Goal: Task Accomplishment & Management: Complete application form

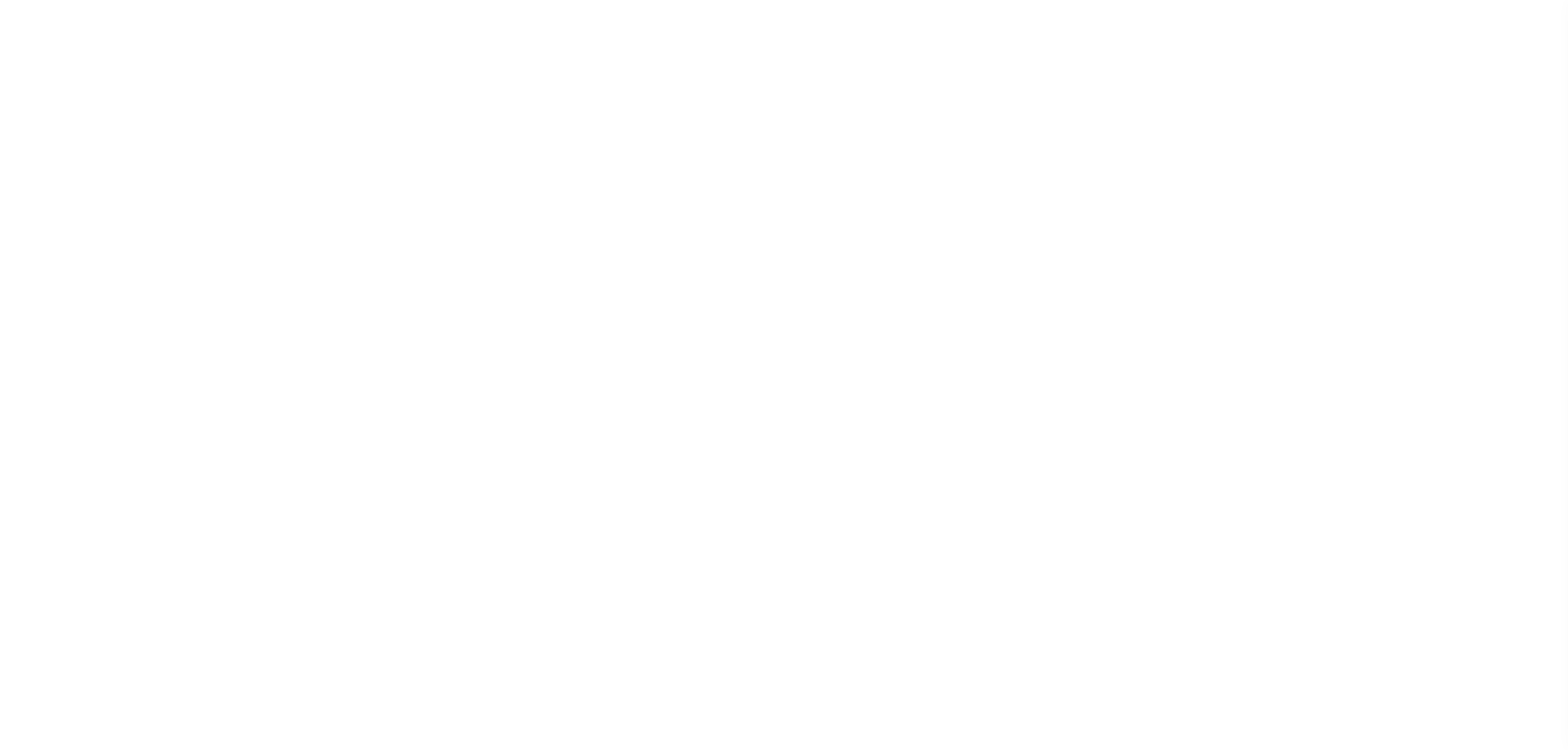
select select
select select "2290"
select select "Residential"
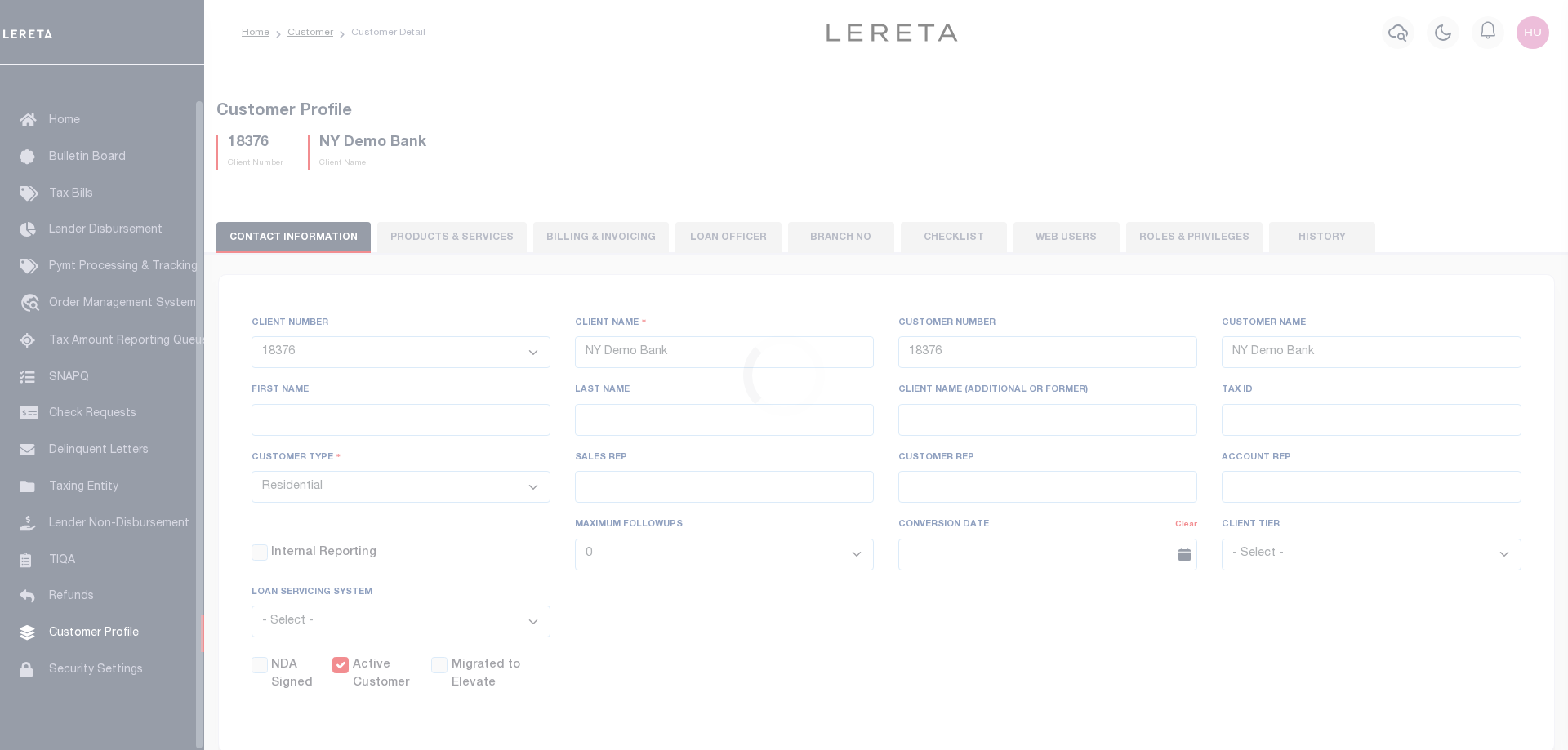
scroll to position [52, 0]
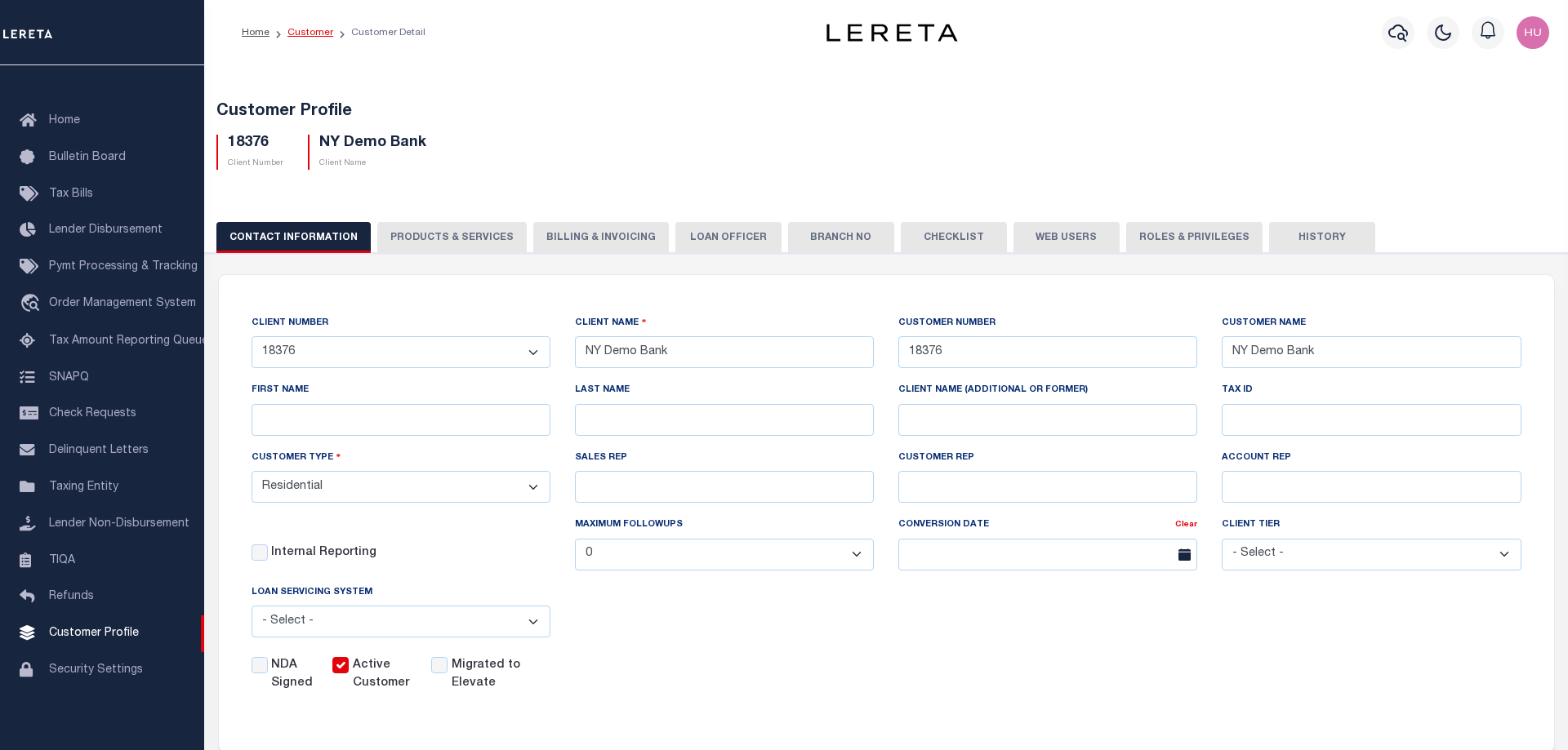
click at [307, 35] on link "Customer" at bounding box center [311, 33] width 46 height 10
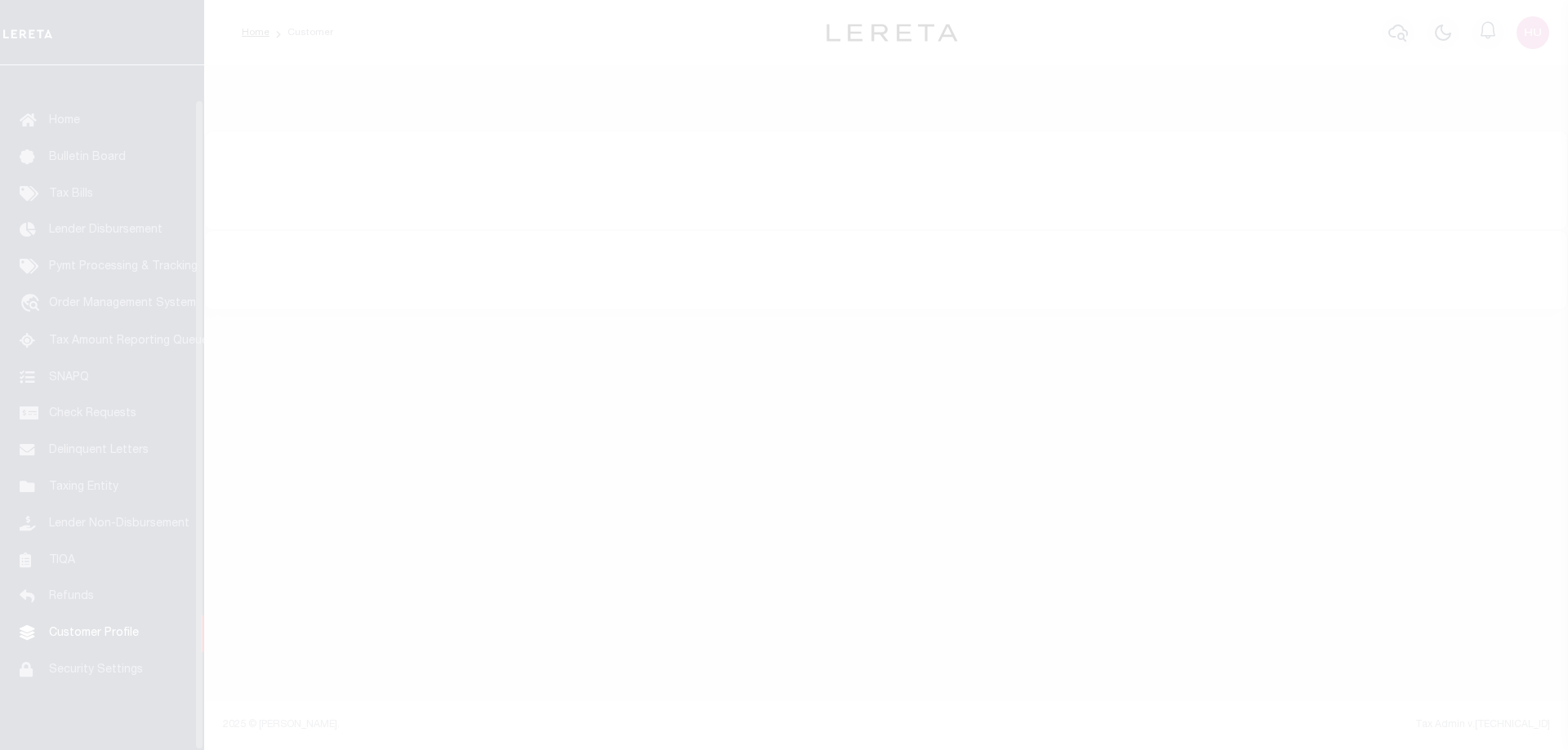
scroll to position [52, 0]
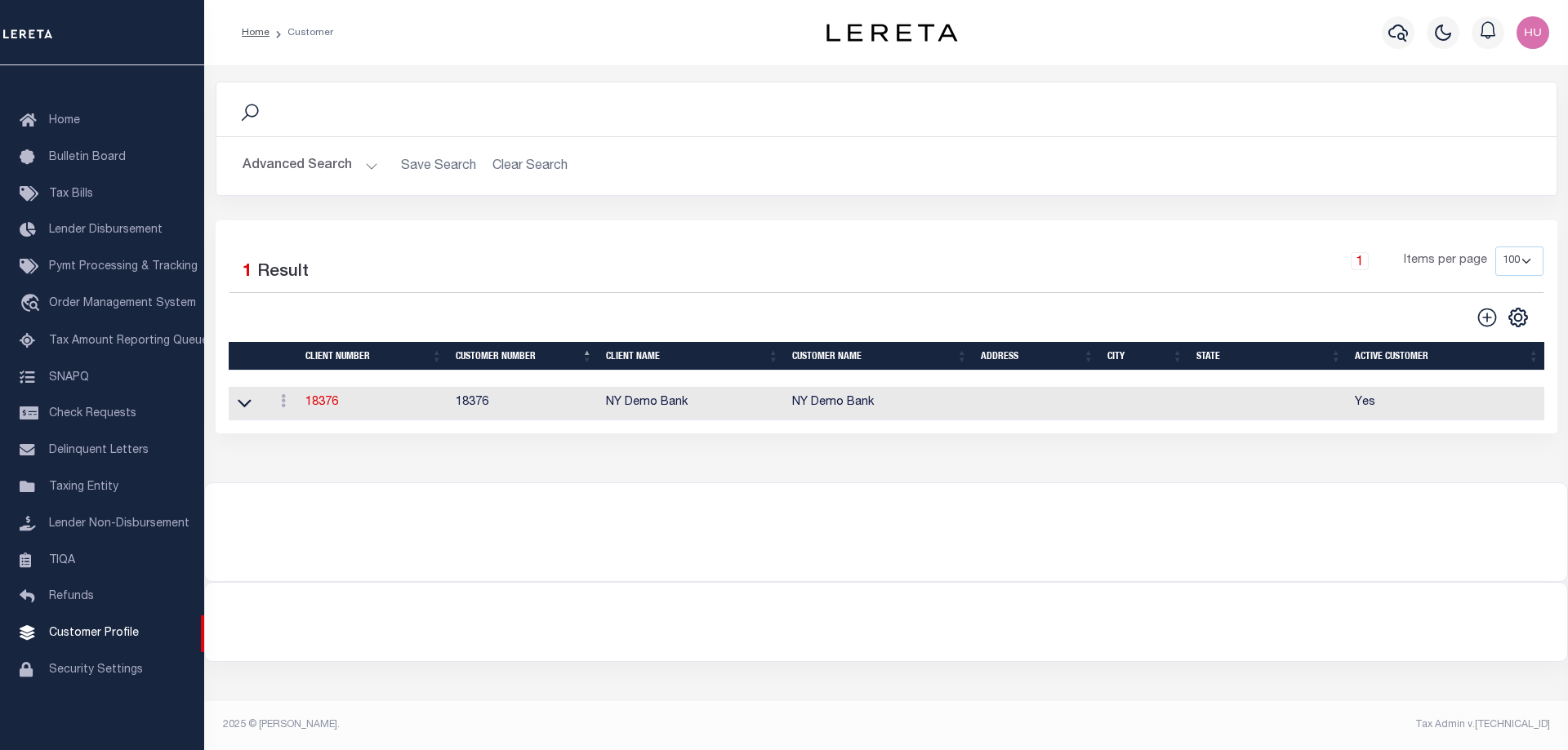
click at [309, 167] on button "Advanced Search" at bounding box center [311, 166] width 136 height 32
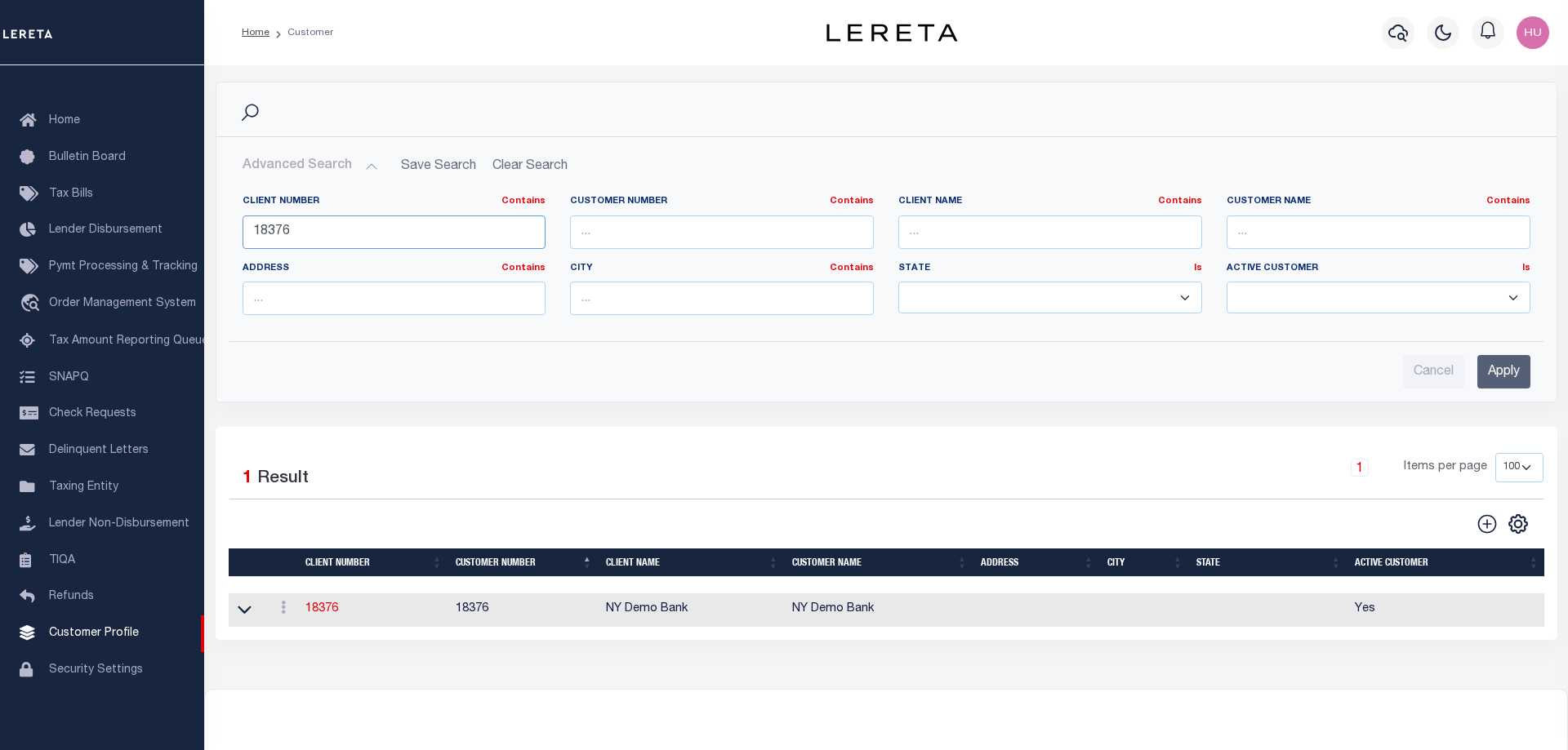
click at [281, 226] on input "18376" at bounding box center [395, 232] width 304 height 33
type input "1067"
click at [1501, 371] on input "Apply" at bounding box center [1503, 372] width 53 height 33
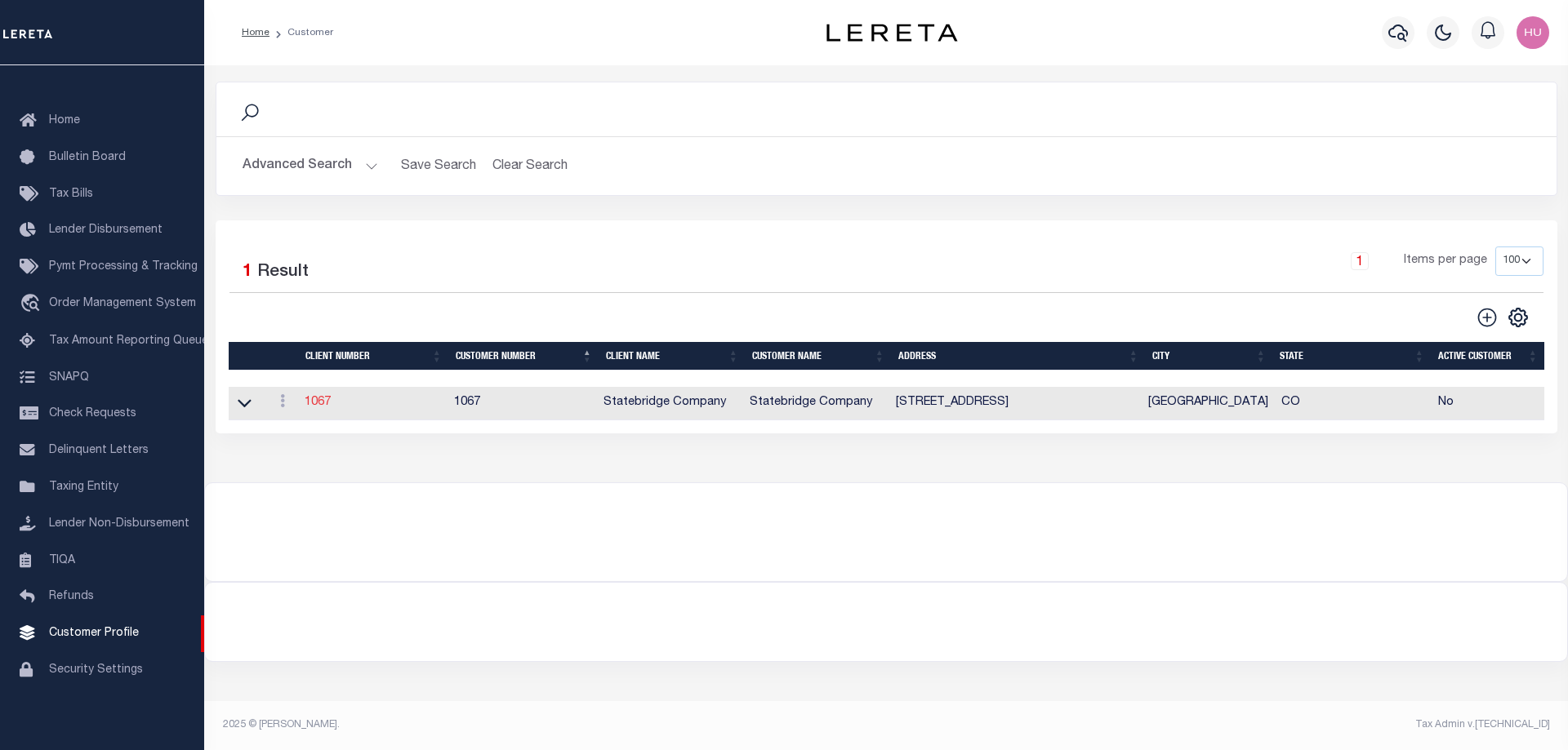
click at [307, 400] on link "1067" at bounding box center [318, 402] width 26 height 11
select select "1067"
type input "Statebridge Company"
type input "1067"
type input "Statebridge Company"
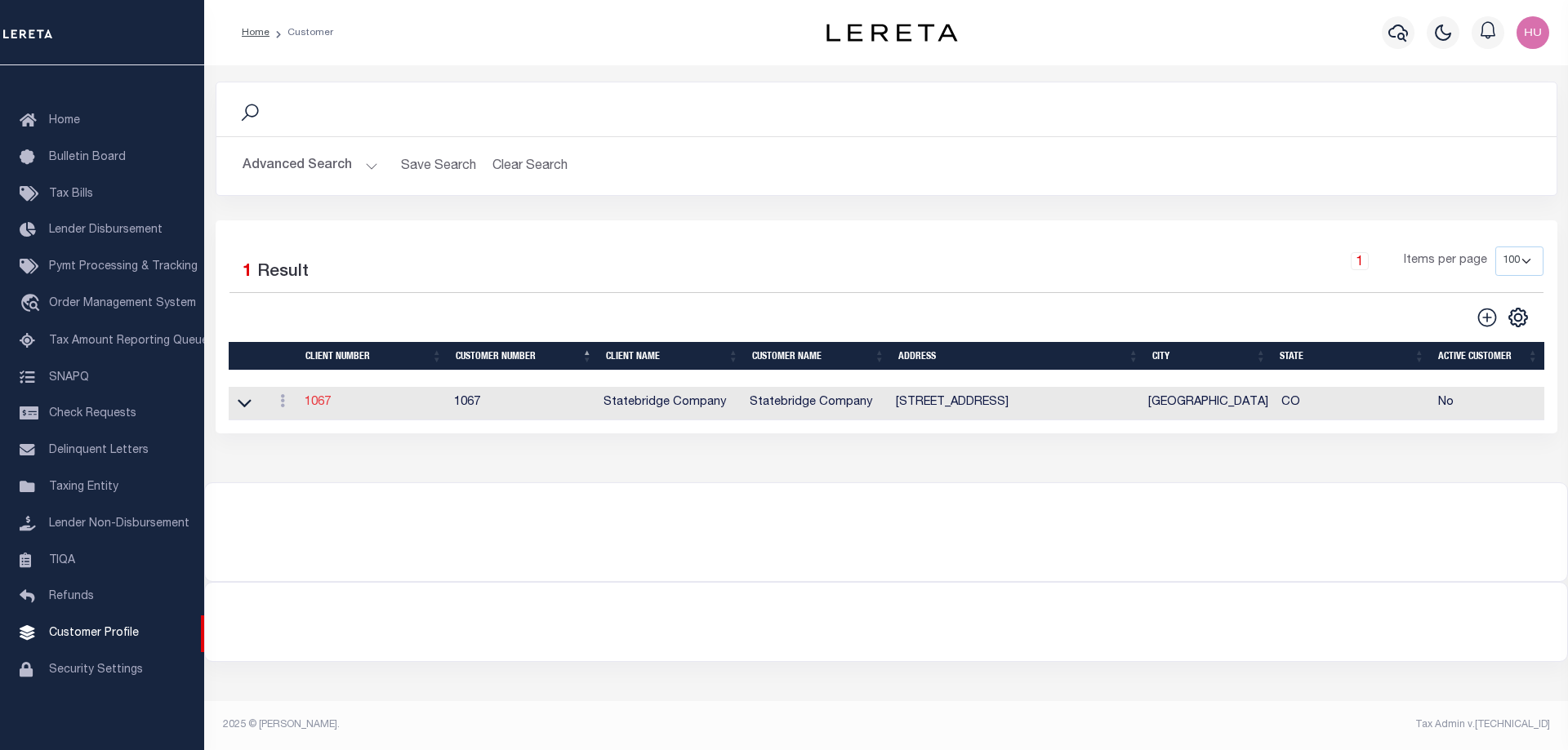
type input "[PERSON_NAME]"
type input "Rollner"
checkbox input "true"
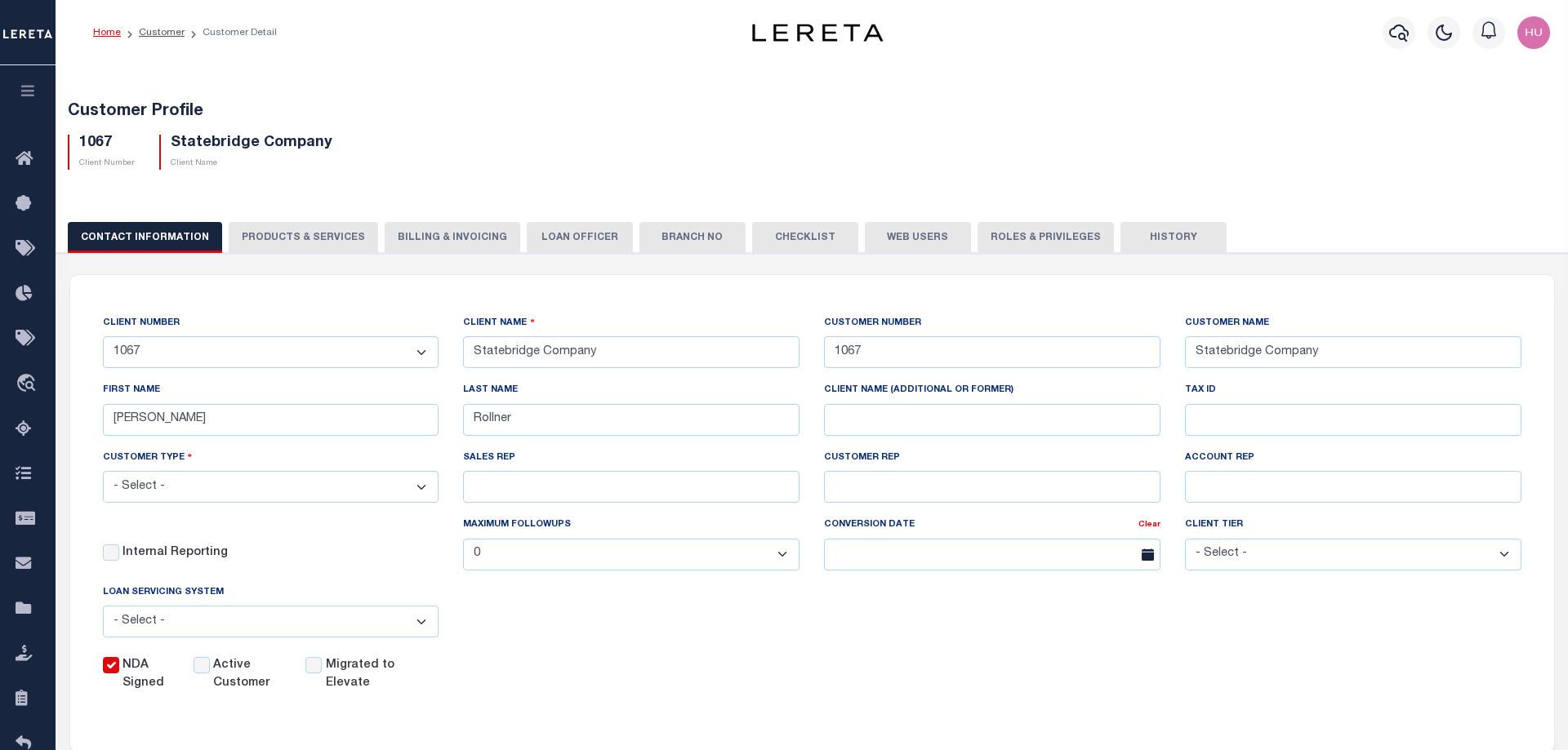
click at [293, 242] on button "PRODUCTS & SERVICES" at bounding box center [303, 238] width 150 height 31
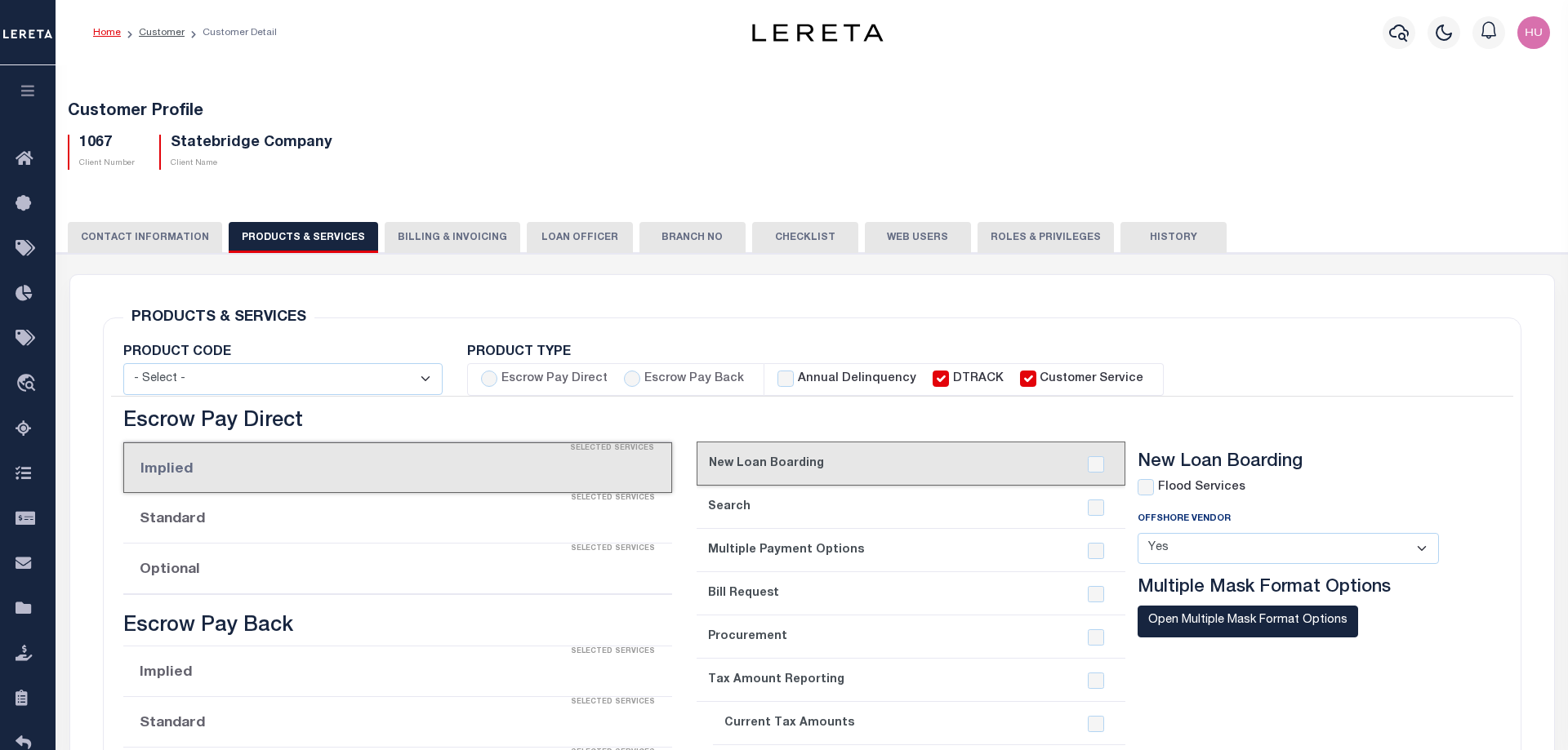
select select "STX"
radio input "true"
checkbox input "true"
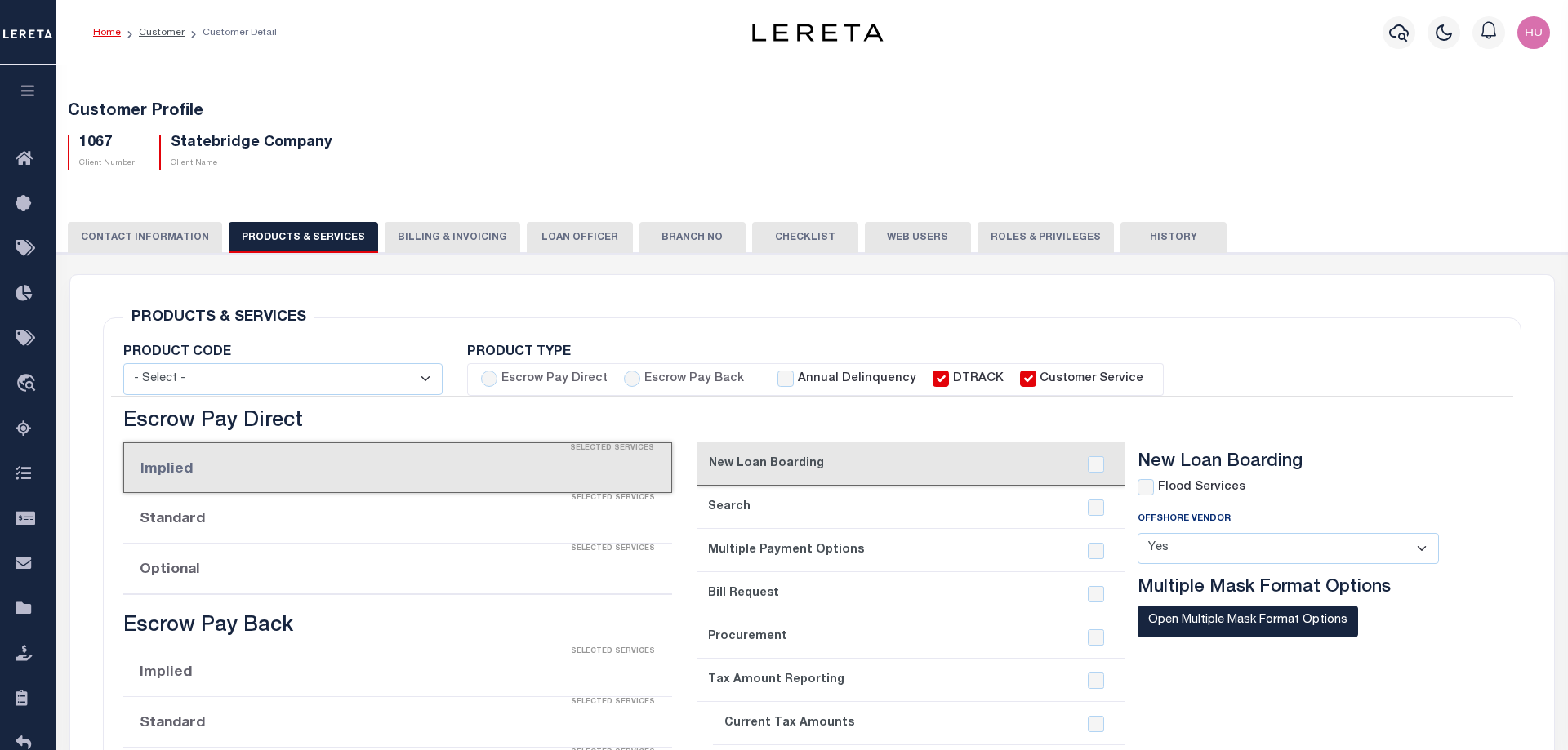
checkbox input "true"
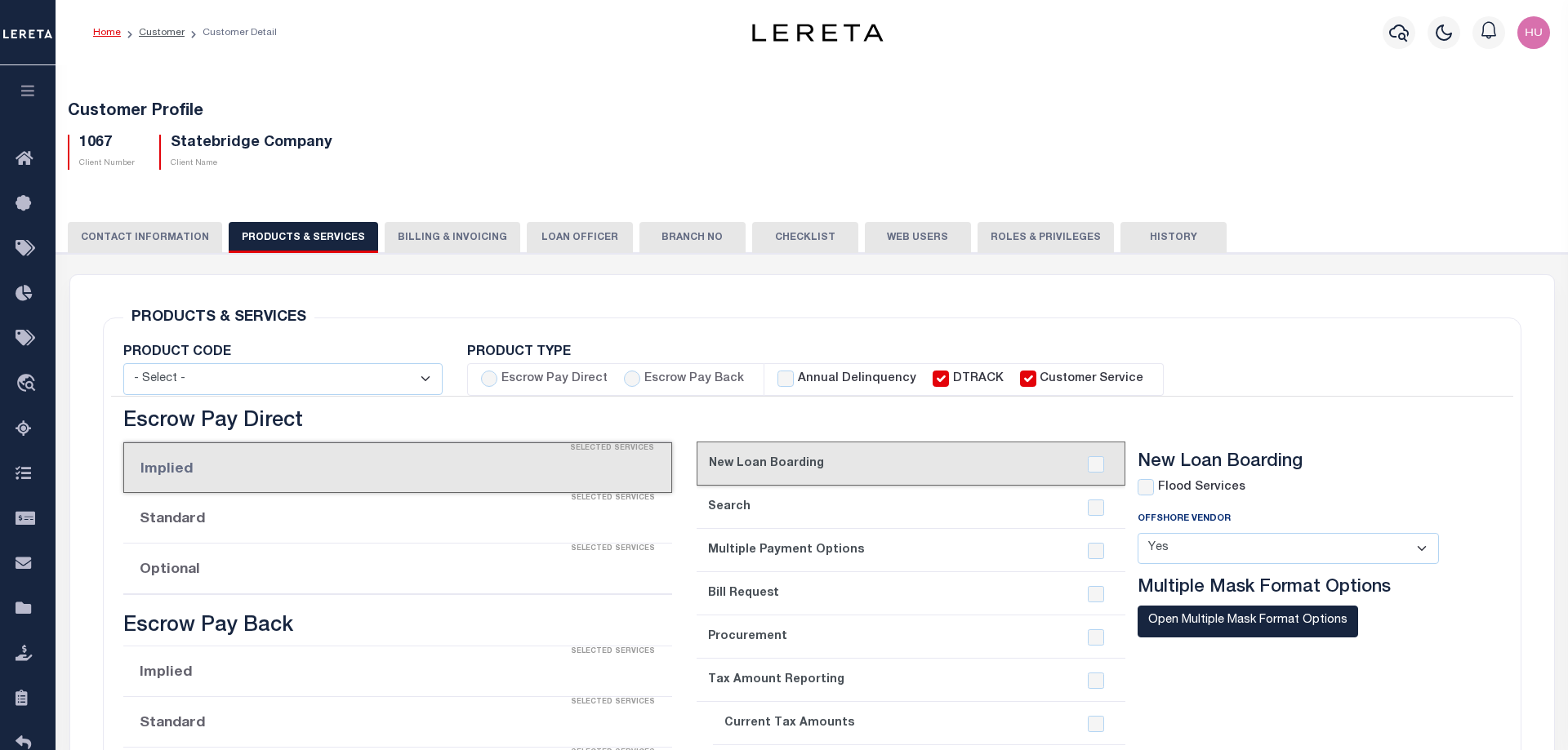
checkbox input "true"
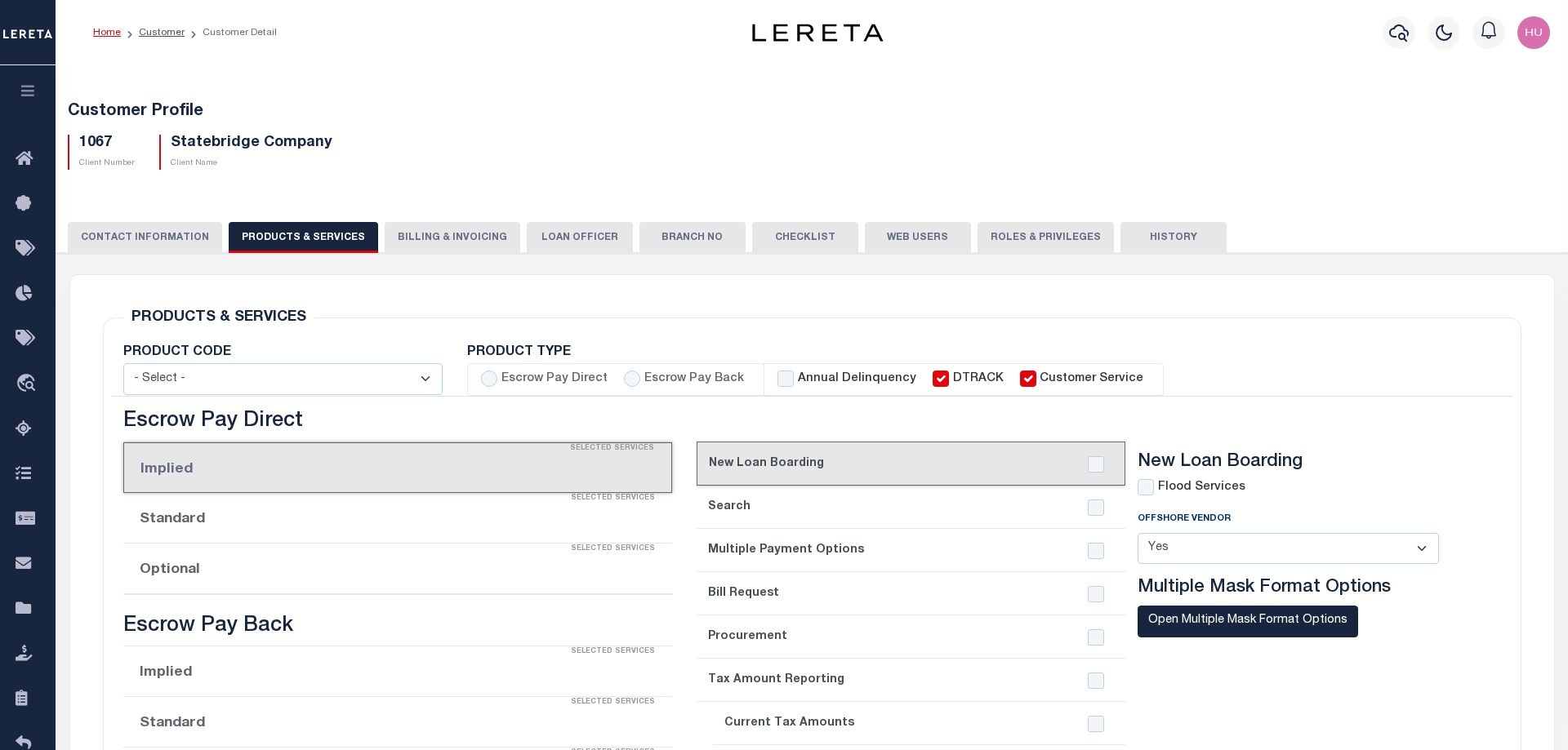
checkbox input "true"
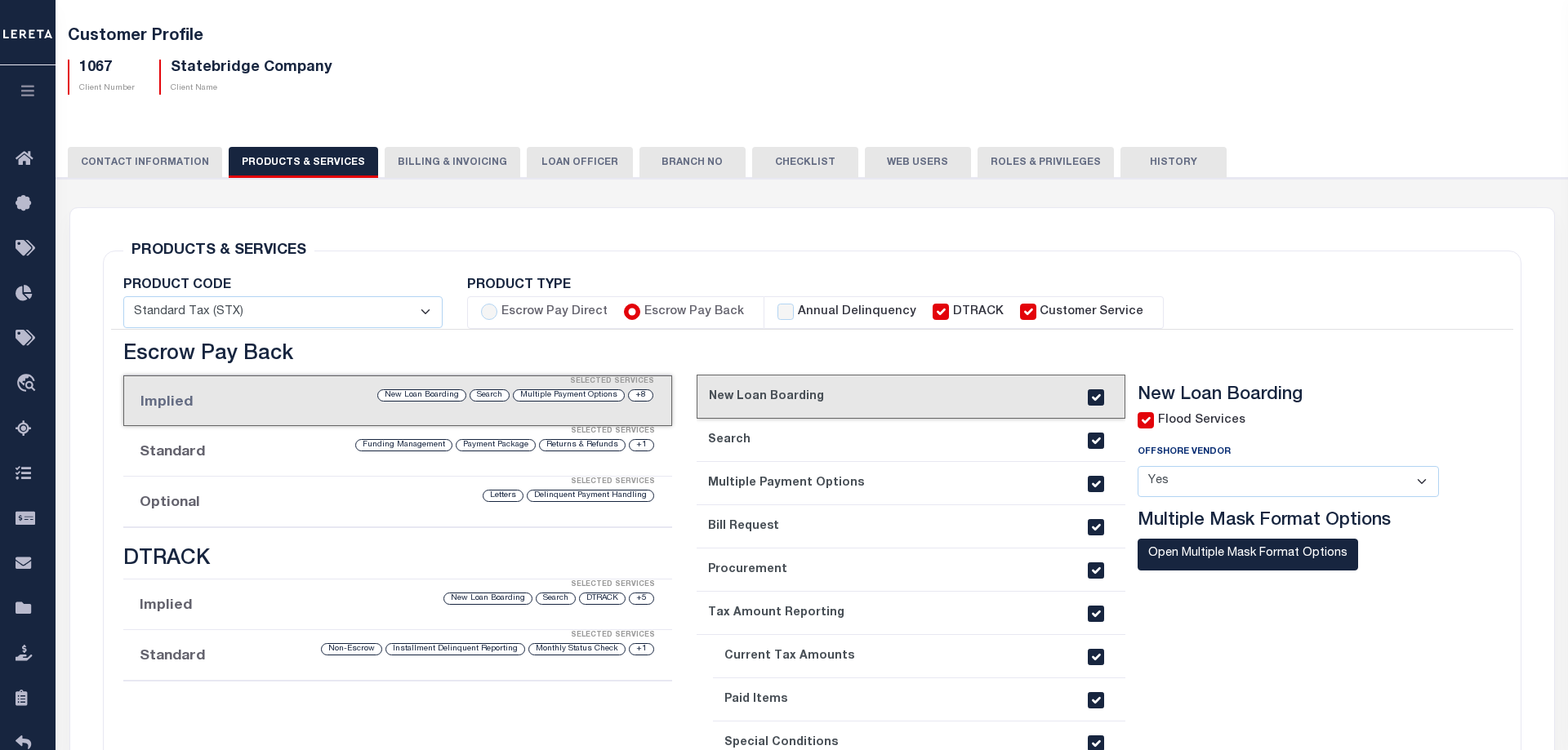
scroll to position [250, 0]
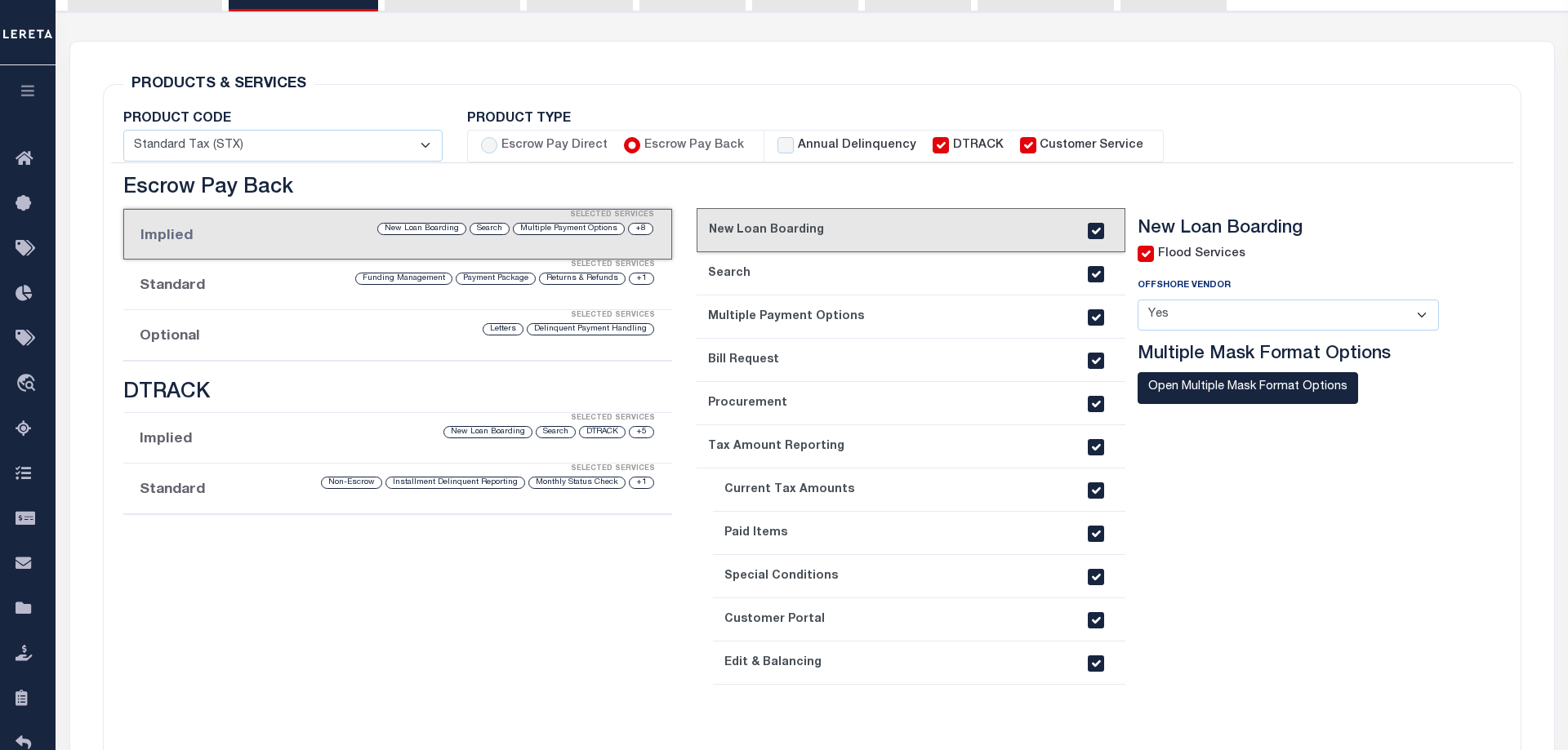
click at [288, 328] on div "Selected Services" at bounding box center [414, 316] width 549 height 33
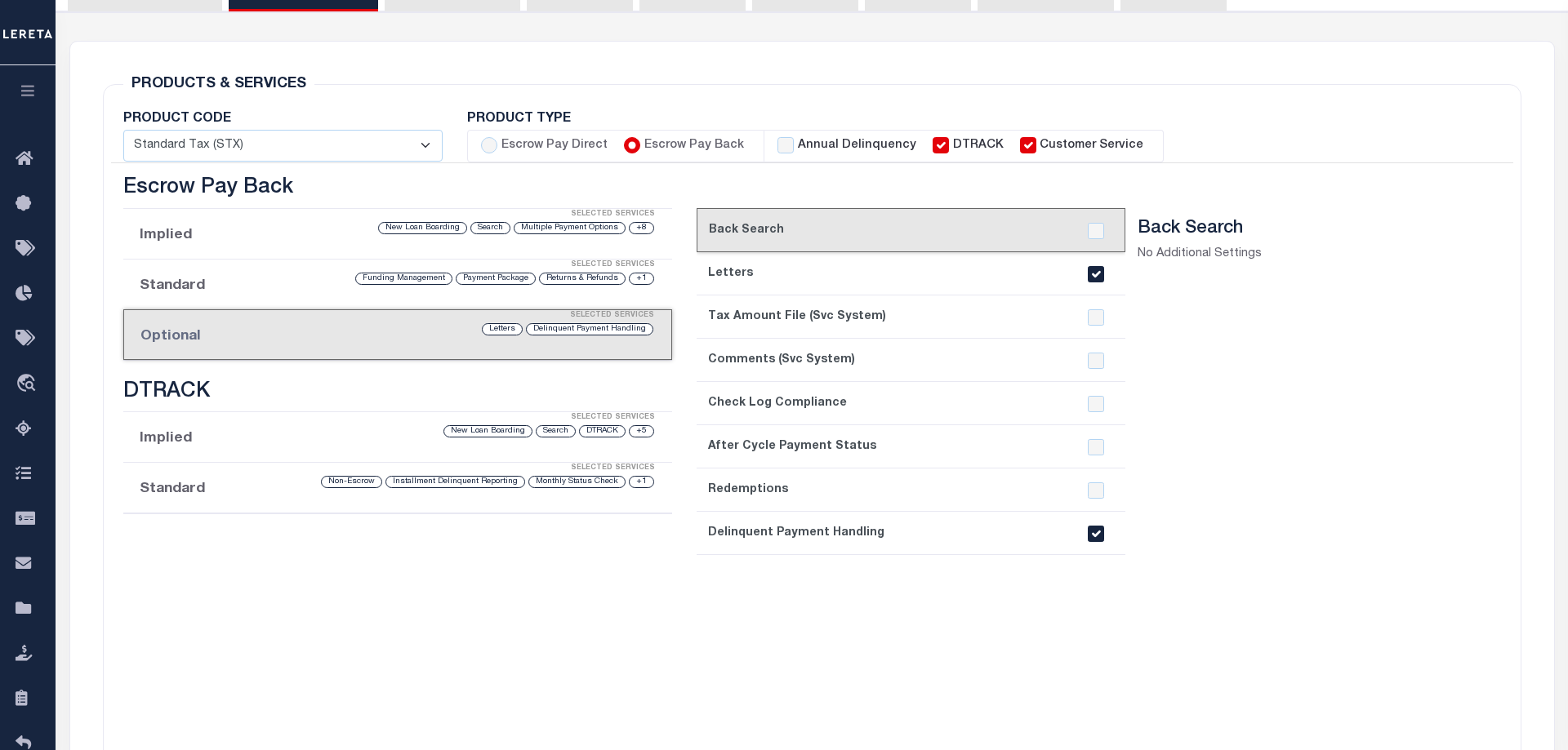
click at [1207, 613] on section "Back Search No Additional Settings" at bounding box center [1301, 477] width 326 height 519
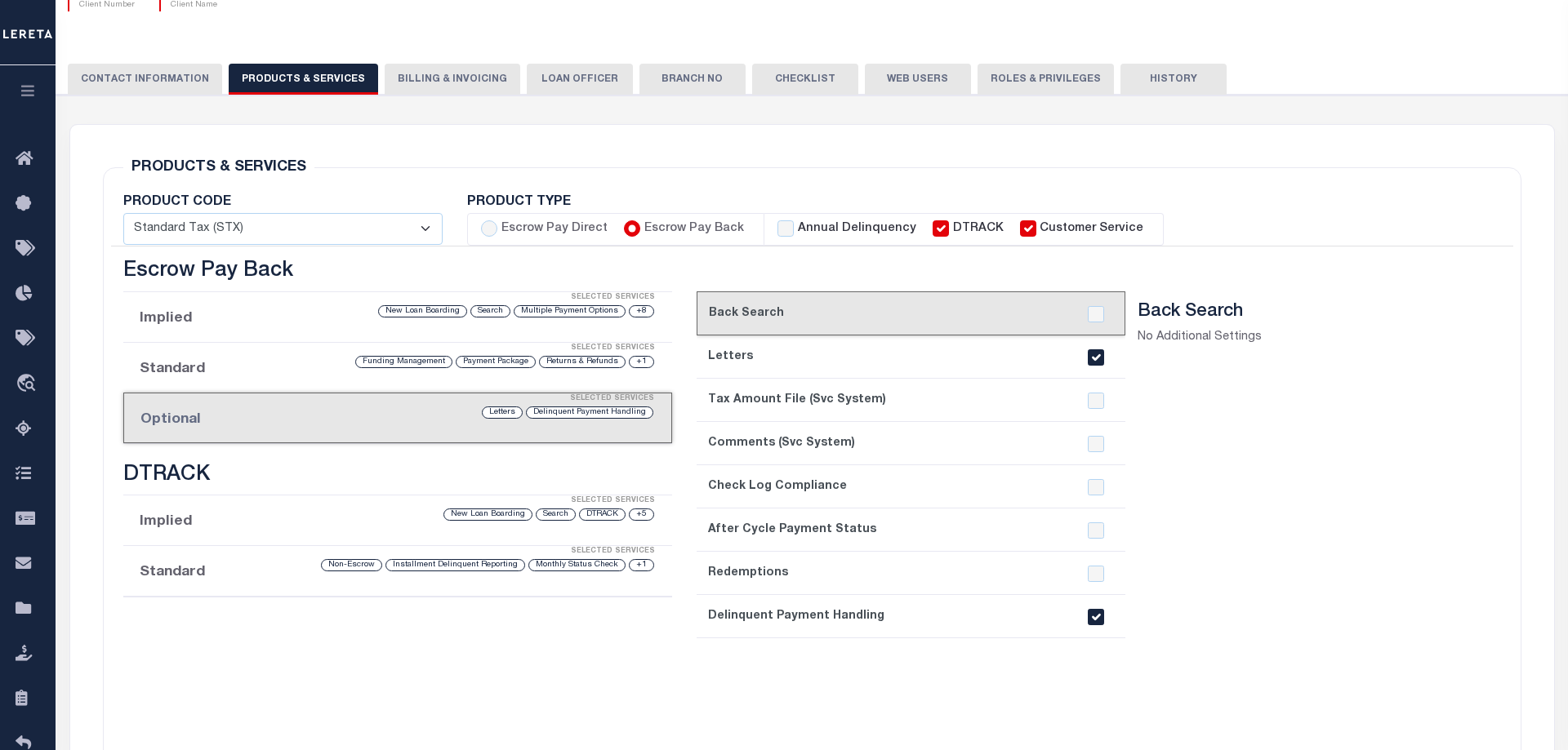
scroll to position [83, 0]
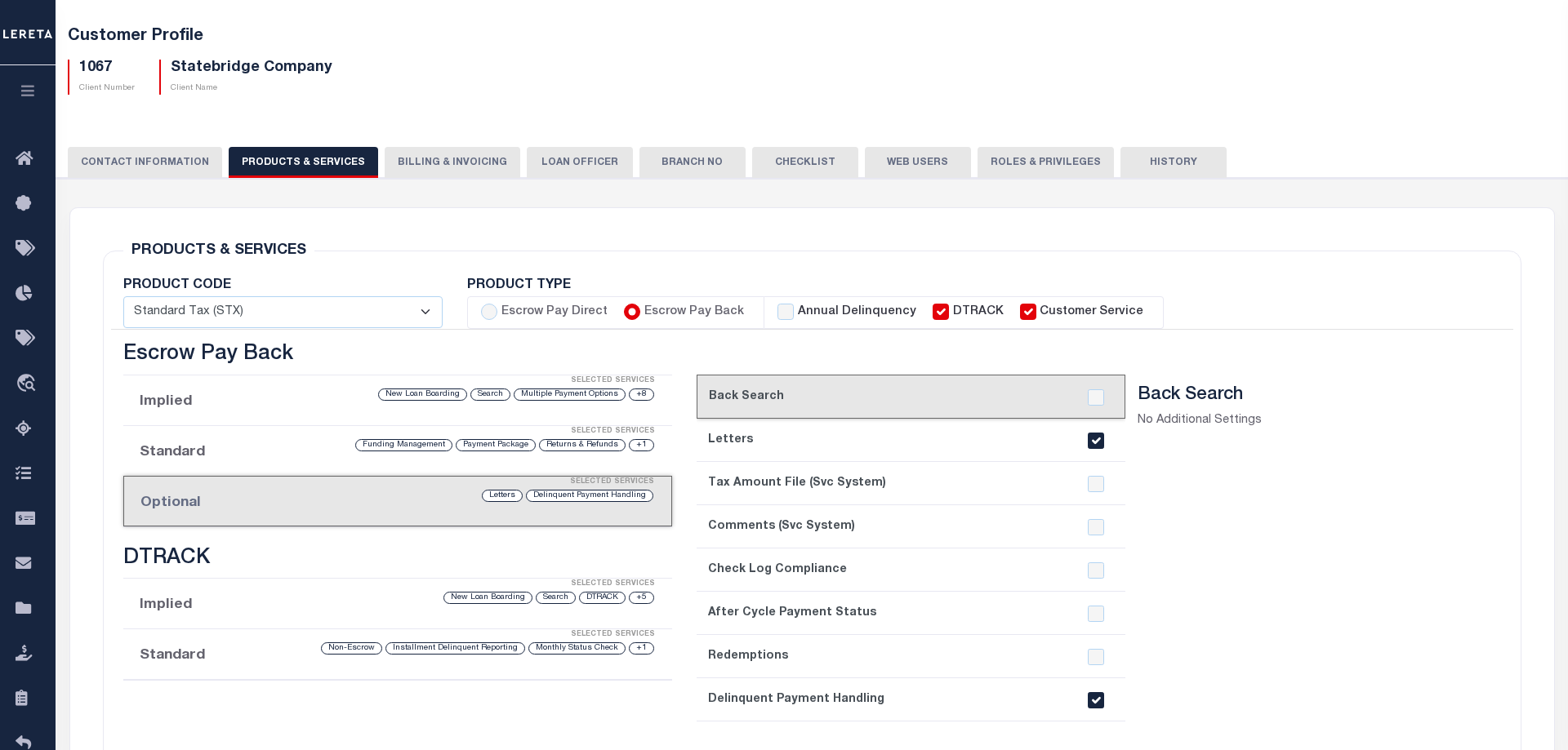
click at [85, 69] on h5 "1067" at bounding box center [107, 69] width 56 height 18
copy h5 "1067"
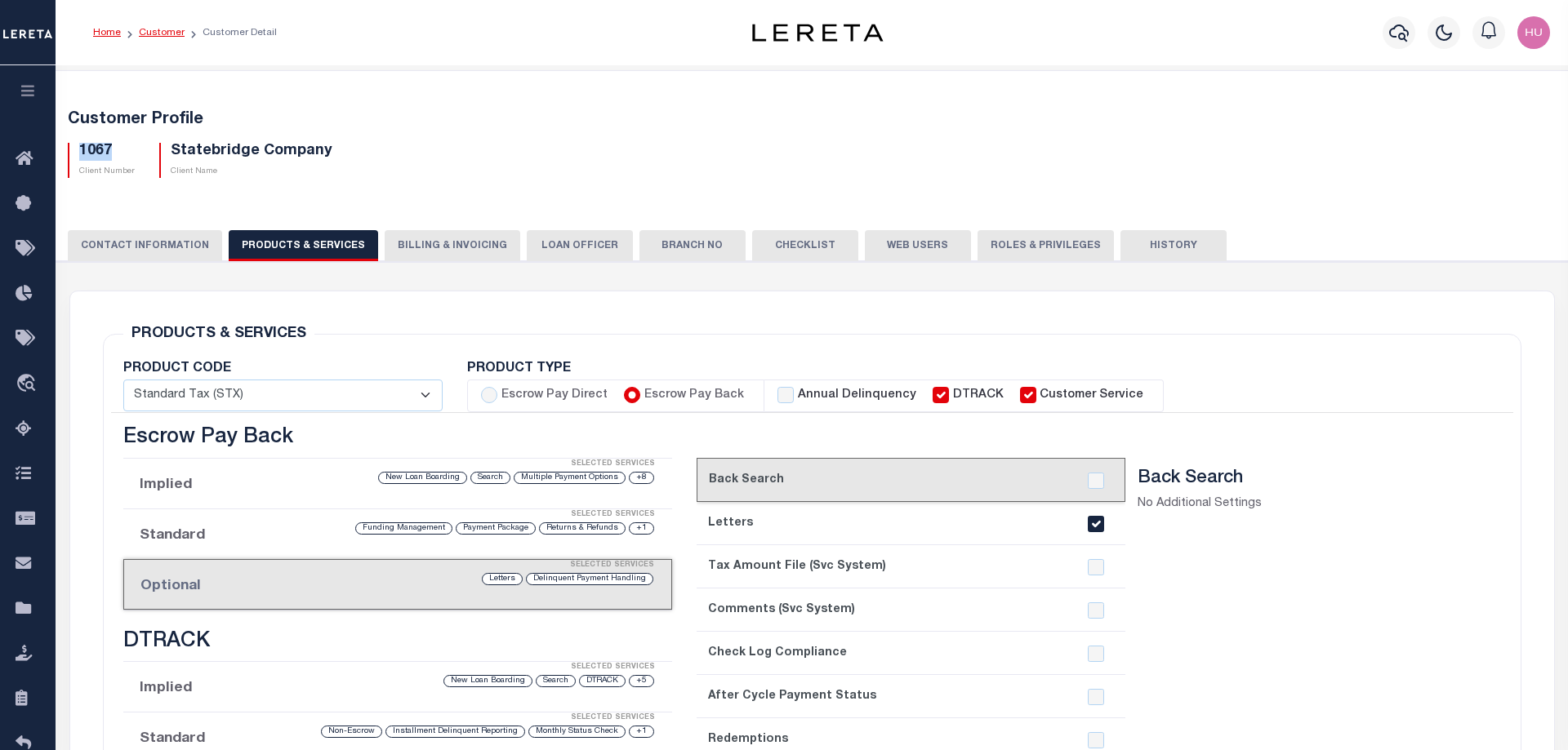
click at [151, 28] on link "Customer" at bounding box center [162, 33] width 46 height 10
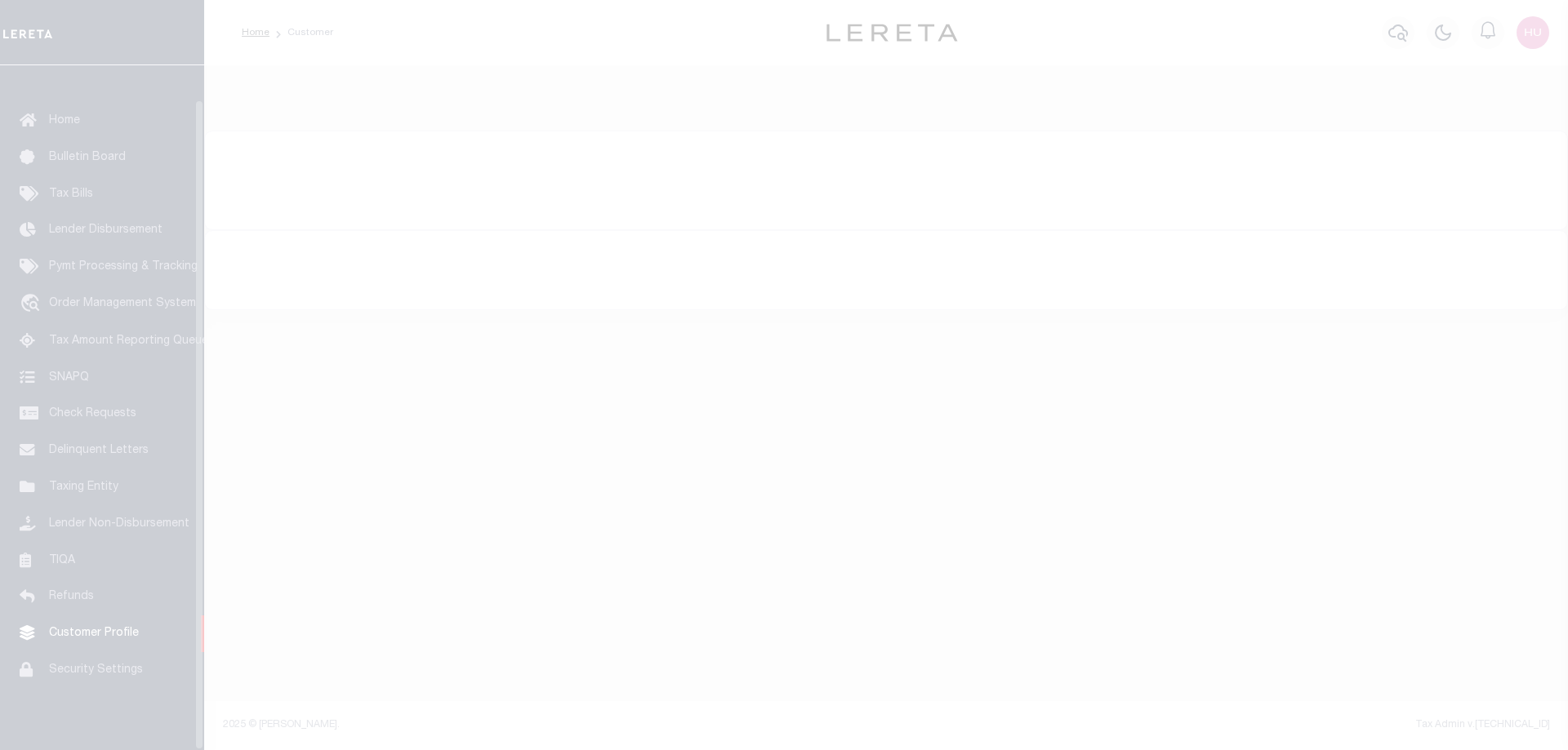
scroll to position [52, 0]
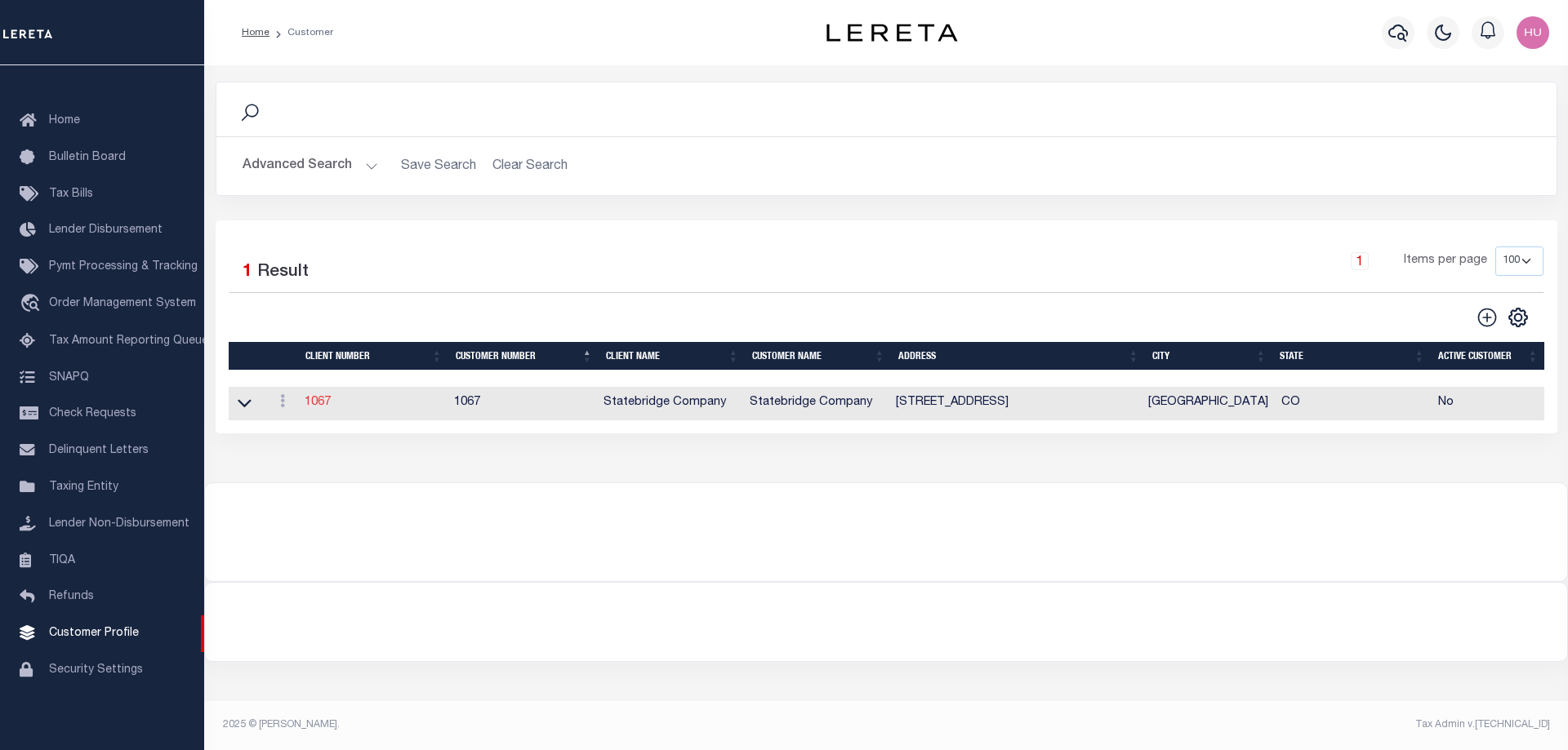
click at [318, 405] on link "1067" at bounding box center [318, 402] width 26 height 11
type input "Statebridge Company"
type input "1067"
type input "Statebridge Company"
type input "[PERSON_NAME]"
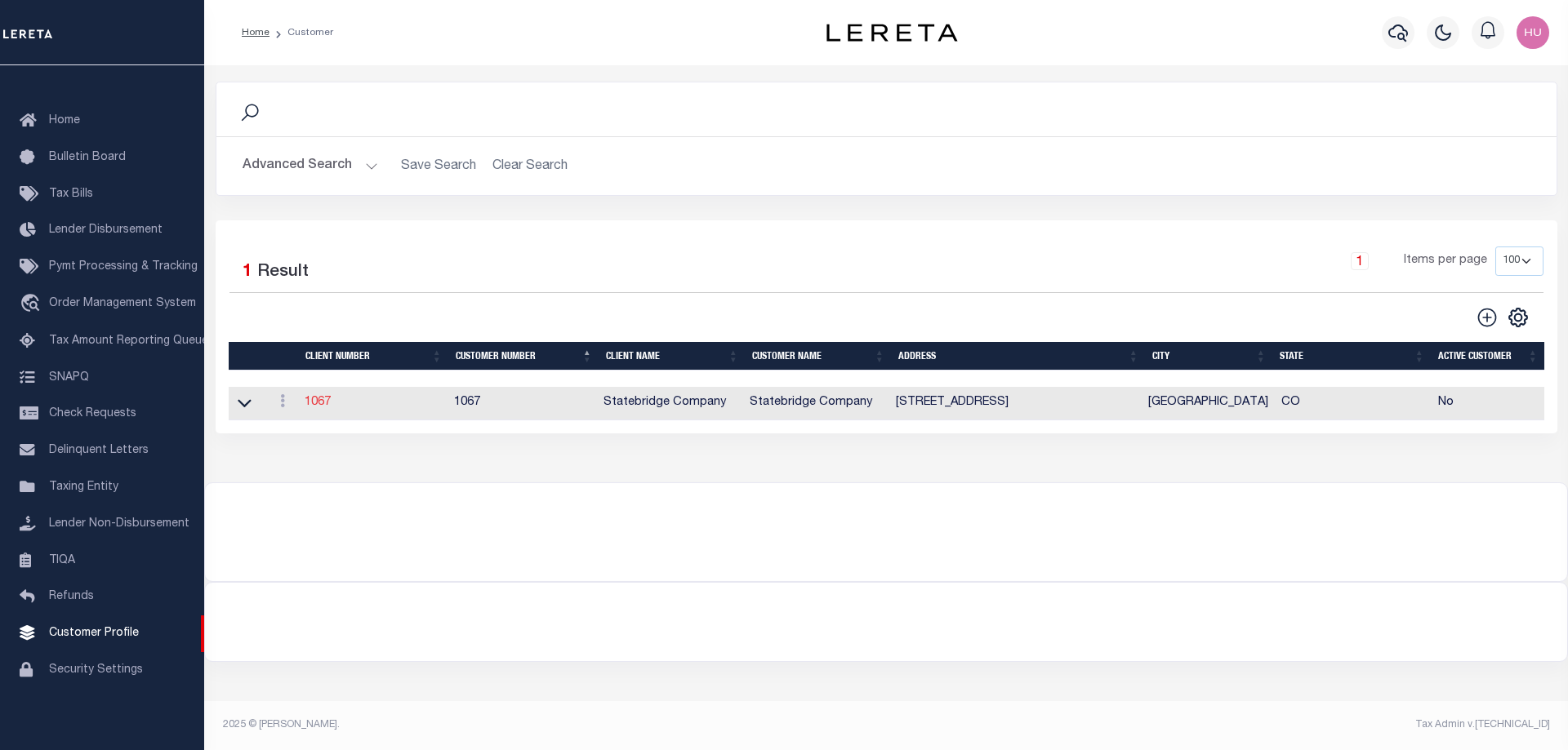
type input "Rollner"
checkbox input "true"
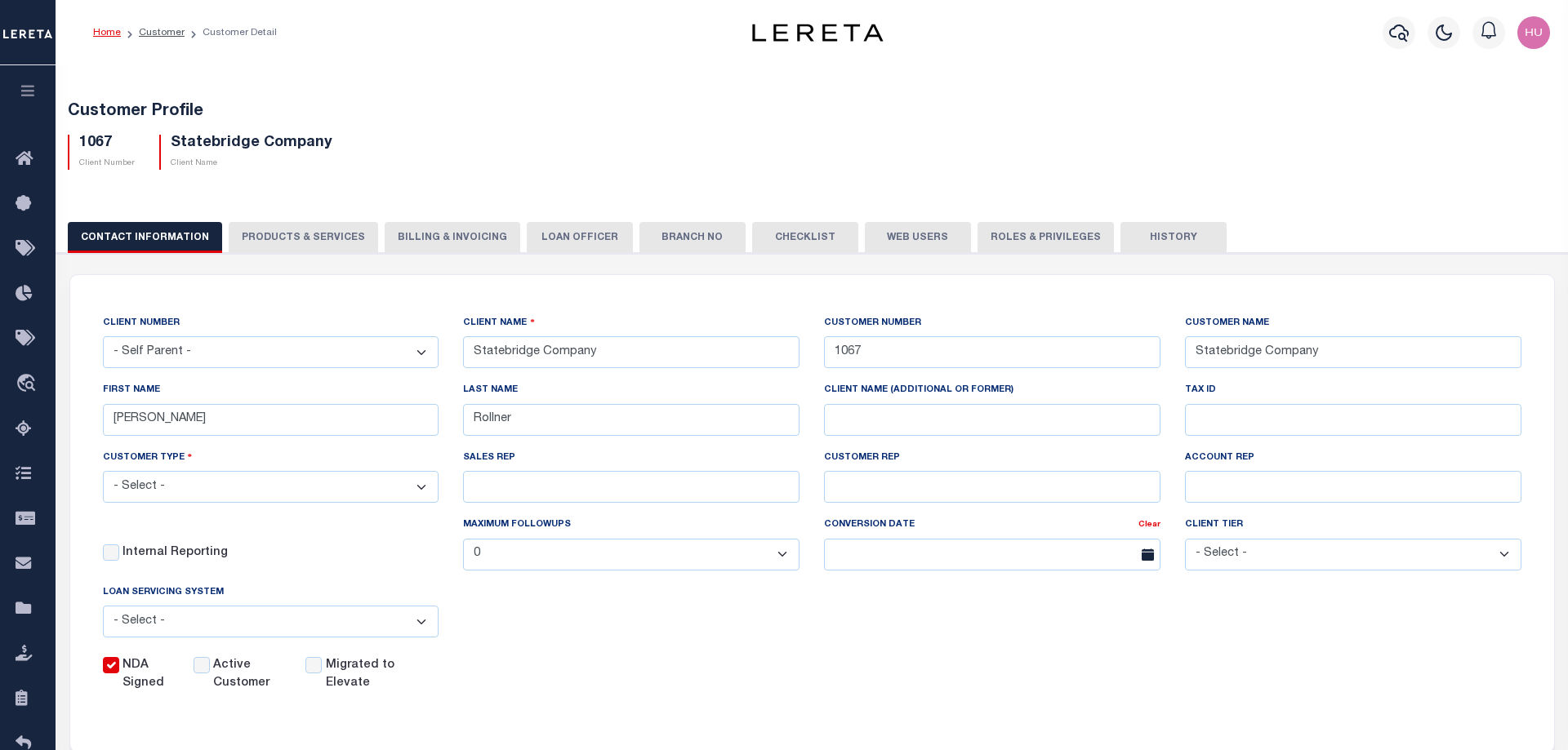
click at [320, 232] on button "PRODUCTS & SERVICES" at bounding box center [303, 238] width 150 height 31
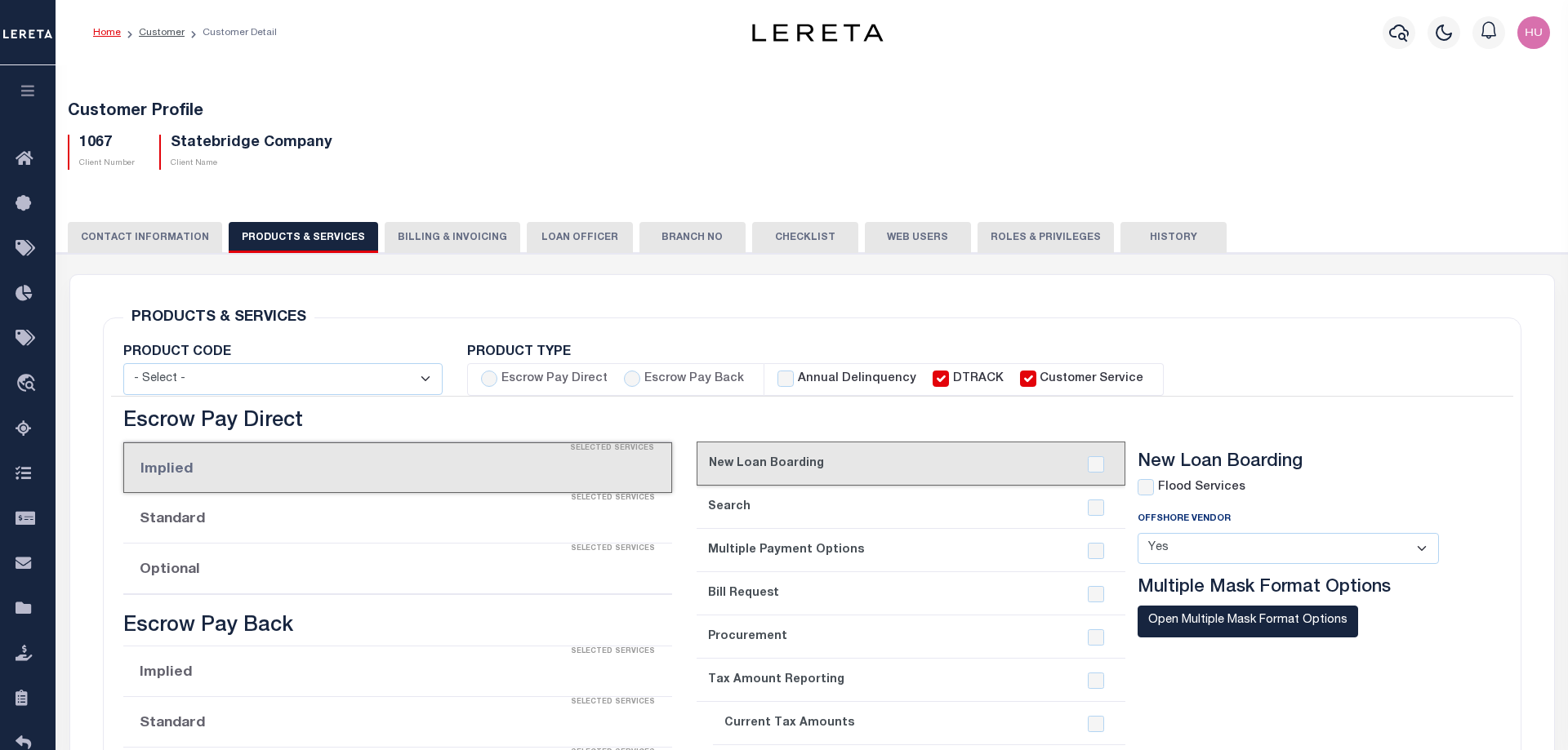
select select "STX"
radio input "true"
checkbox input "true"
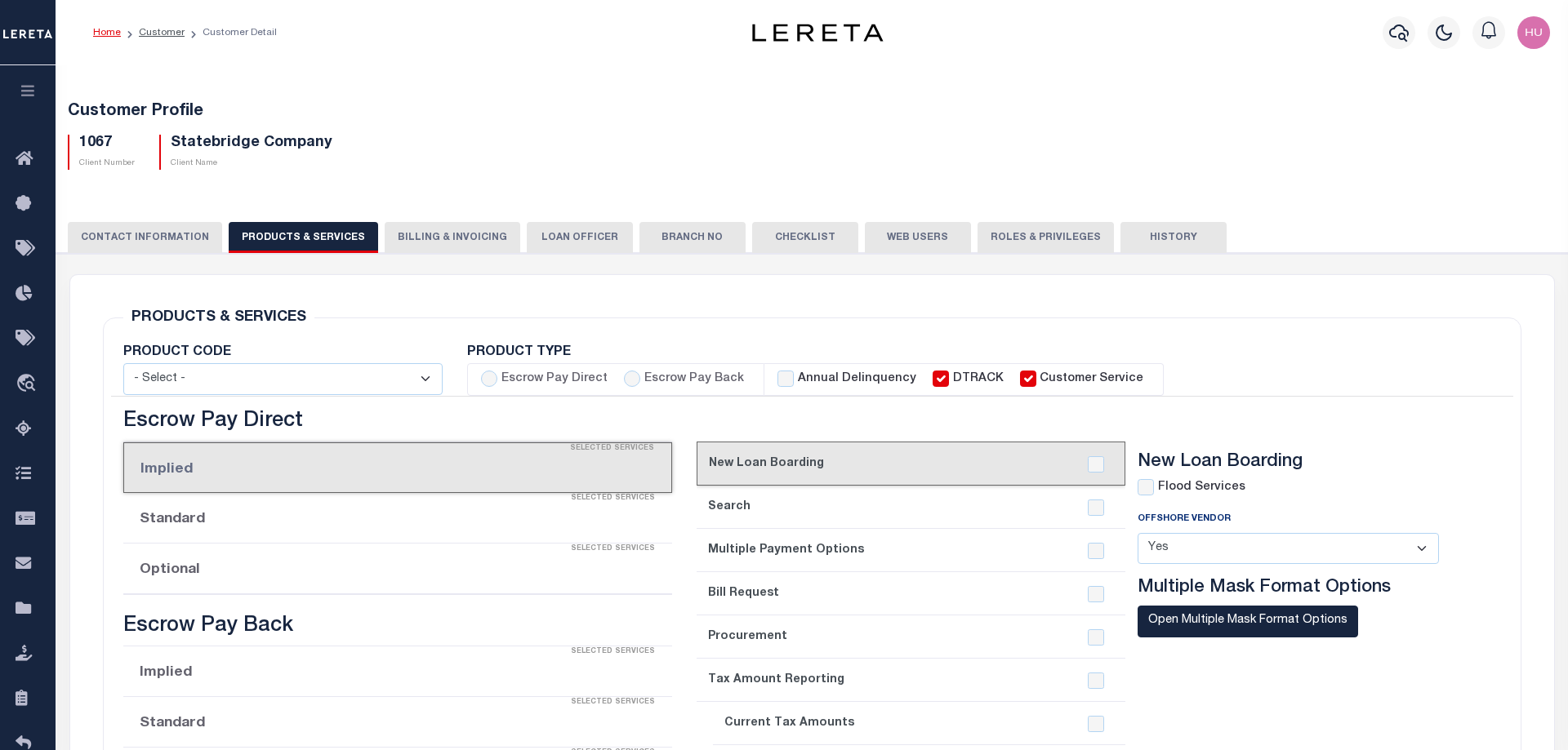
checkbox input "true"
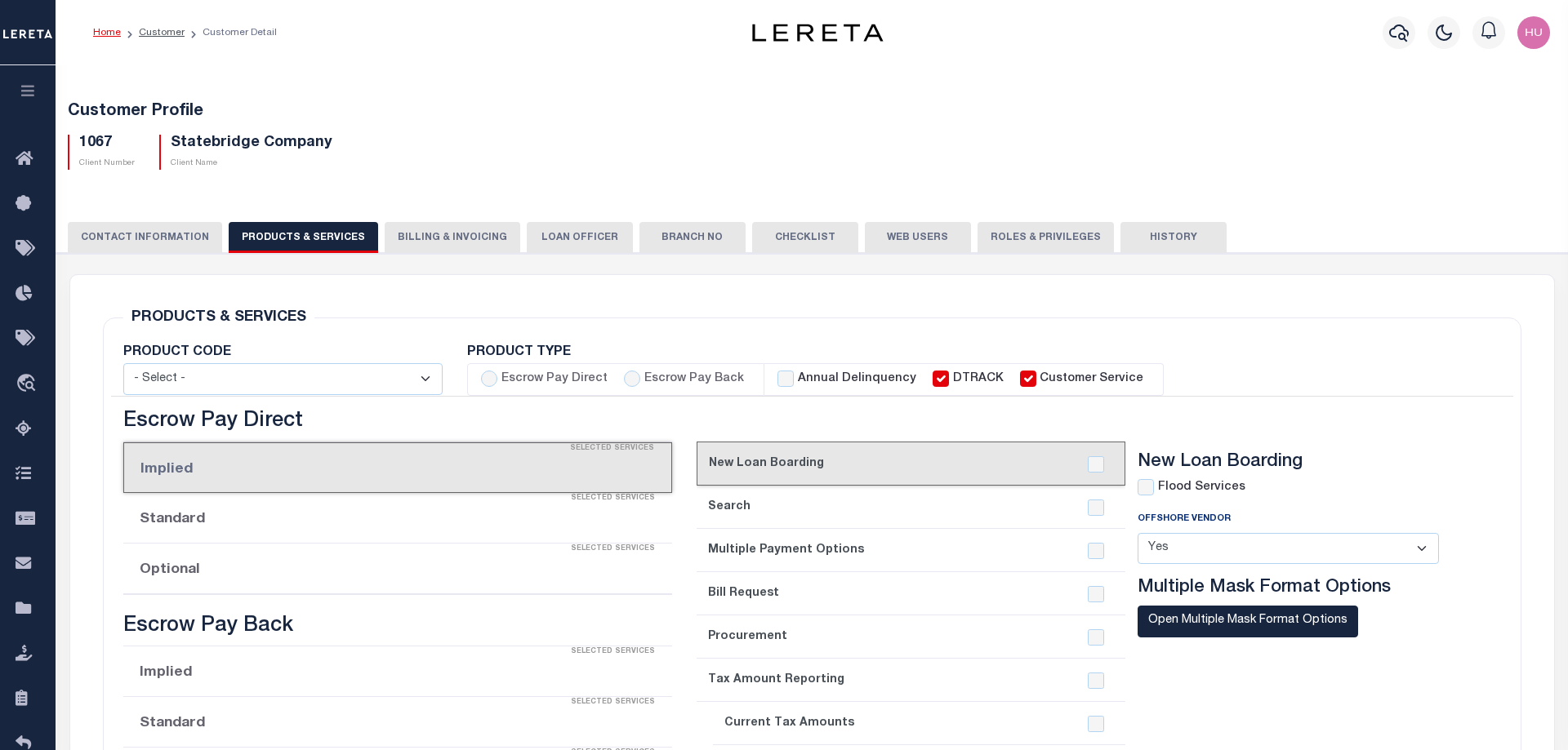
checkbox input "true"
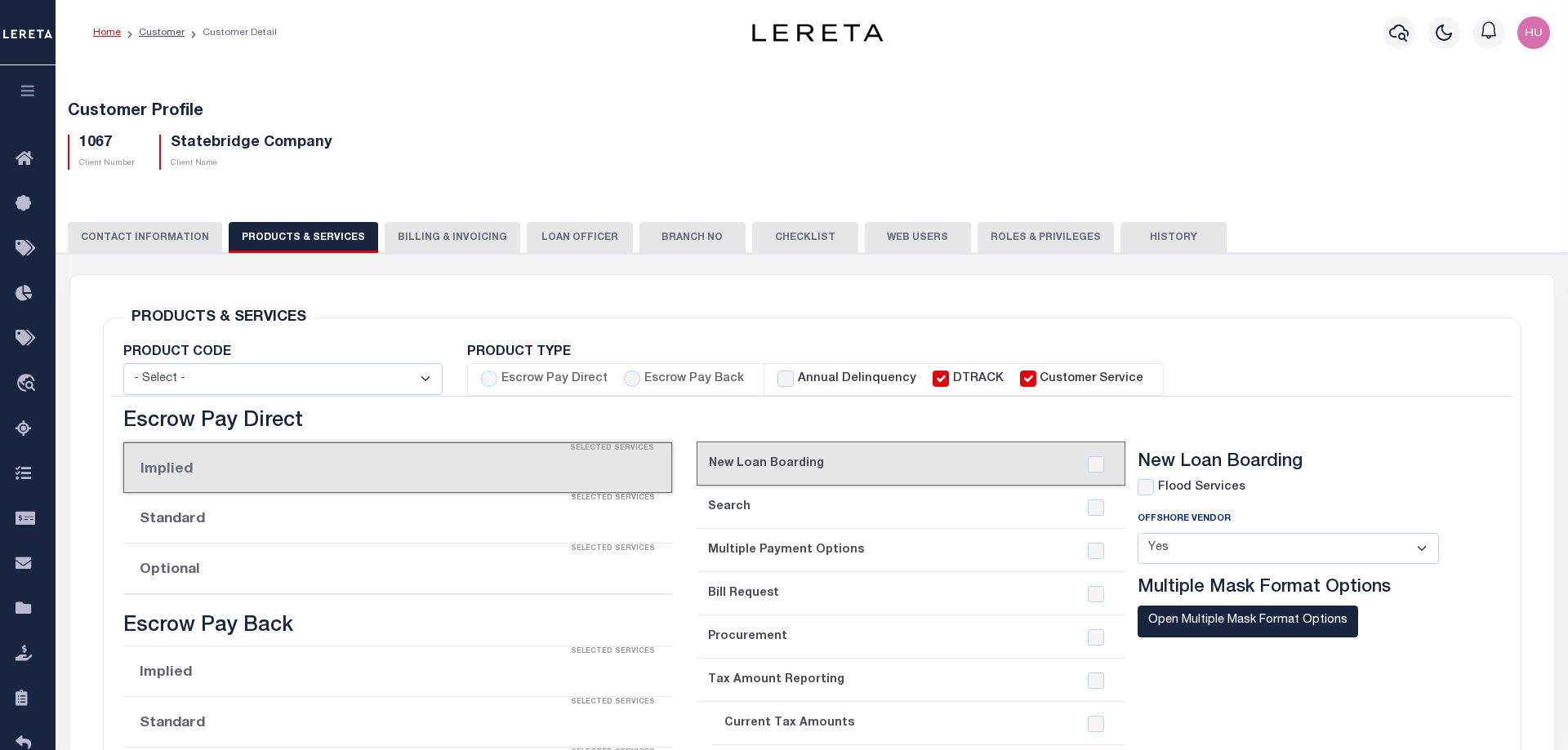
checkbox input "true"
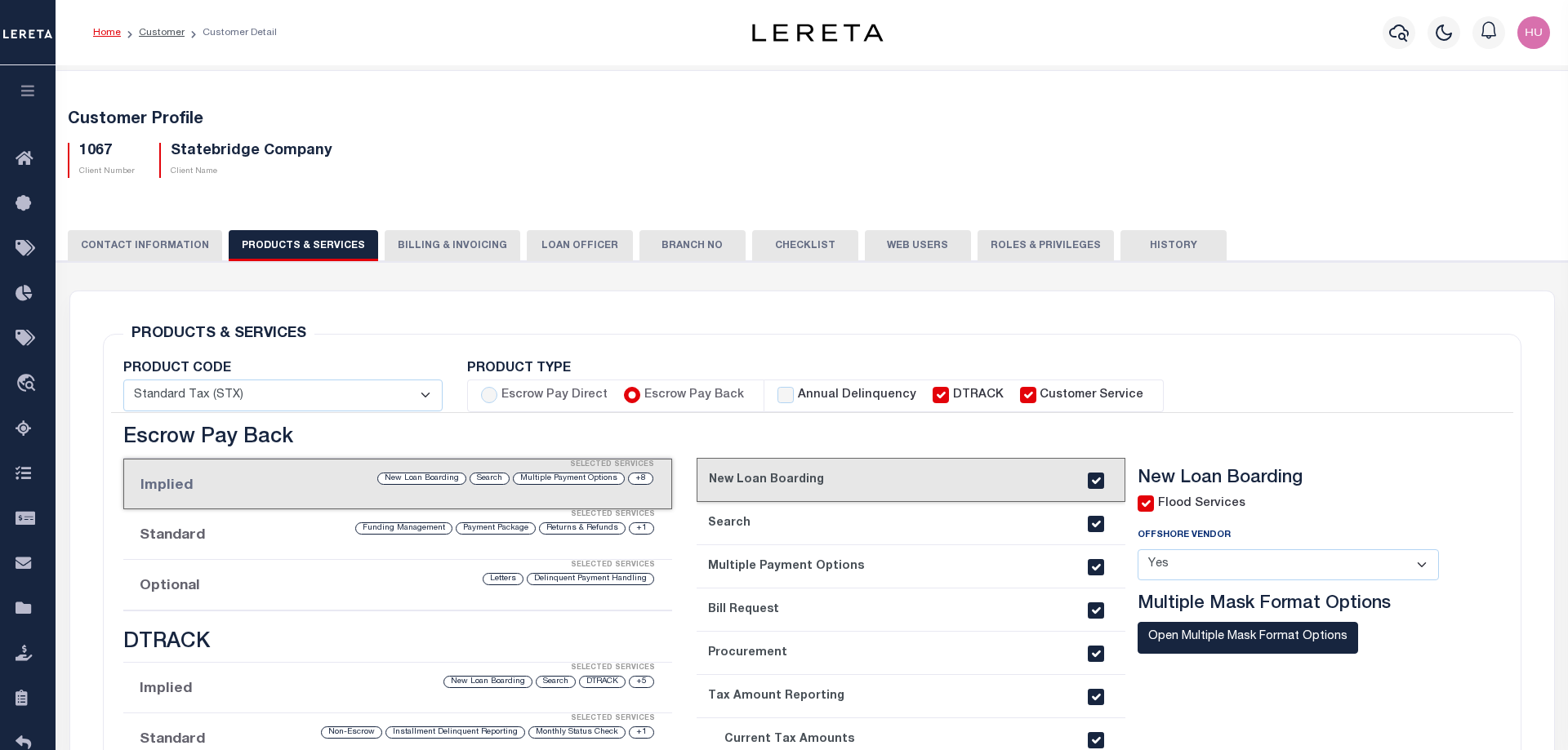
scroll to position [250, 0]
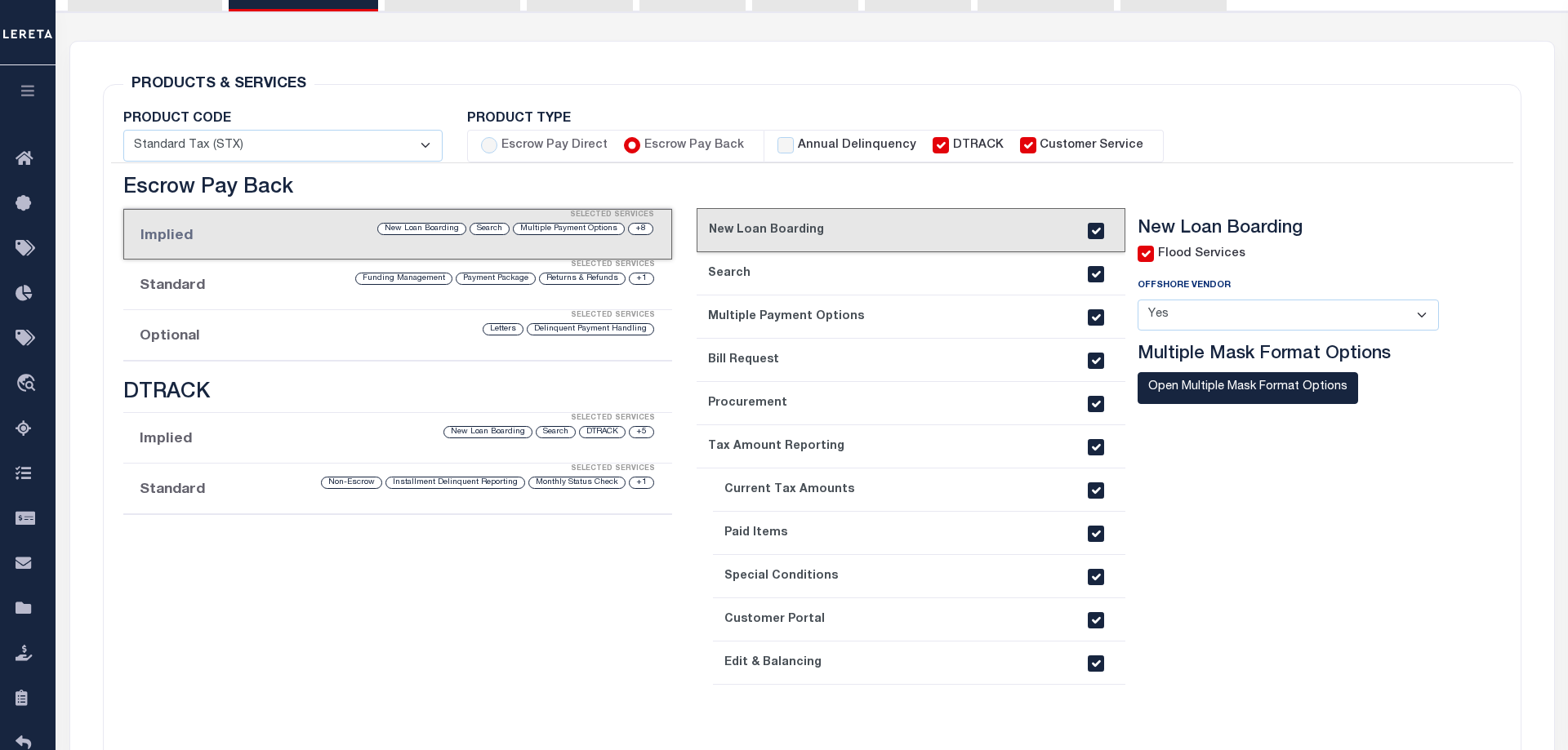
click at [240, 345] on li "Optional Selected Services Delinquent Payment Handling Letters" at bounding box center [398, 336] width 549 height 51
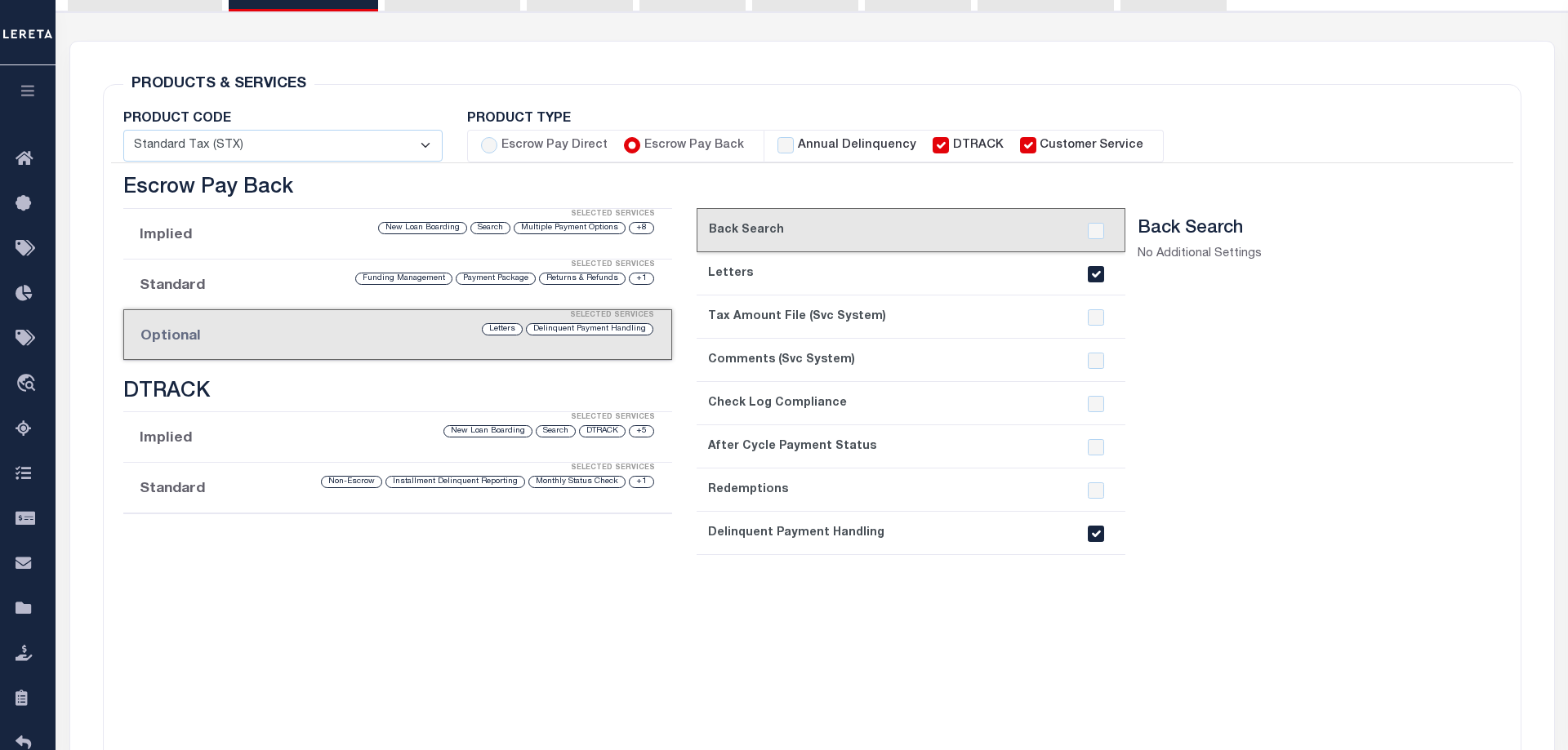
click at [1259, 543] on section "Back Search No Additional Settings" at bounding box center [1301, 477] width 326 height 519
click at [1342, 364] on section "Back Search No Additional Settings" at bounding box center [1301, 477] width 326 height 519
click at [759, 61] on div "PRODUCTS & SERVICES Changes to Product and Services will be applied to the loan…" at bounding box center [812, 466] width 1445 height 848
click at [919, 48] on div "PRODUCTS & SERVICES Changes to Product and Services will be applied to the loan…" at bounding box center [812, 466] width 1445 height 848
click at [619, 591] on div "Escrow Pay Direct Implied Selected Services No Services Selected Standard Selec…" at bounding box center [398, 462] width 574 height 570
